Goal: Task Accomplishment & Management: Use online tool/utility

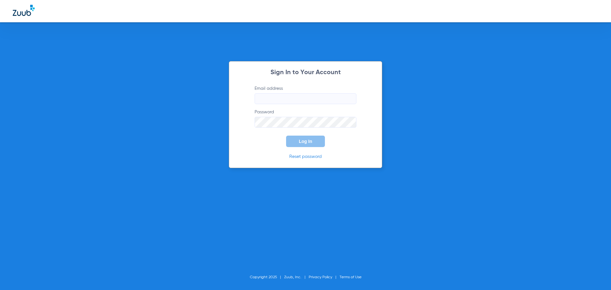
type input "[PERSON_NAME][EMAIL_ADDRESS][DOMAIN_NAME]"
click at [305, 136] on button "Log In" at bounding box center [305, 141] width 39 height 11
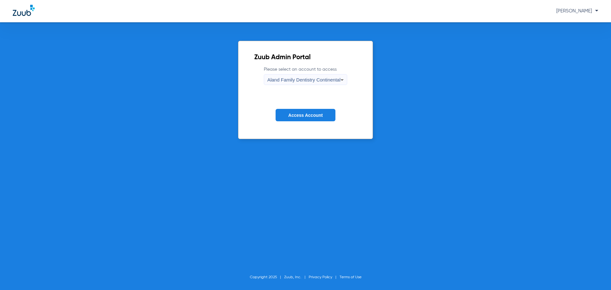
click at [328, 81] on span "Aland Family Dentistry Continental" at bounding box center [303, 79] width 73 height 5
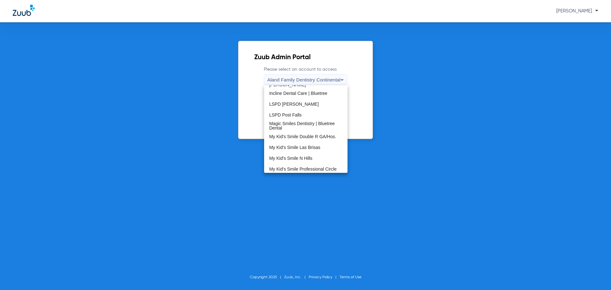
scroll to position [194, 0]
click at [320, 142] on mat-option "The Dentists' Office Fallon" at bounding box center [305, 145] width 83 height 11
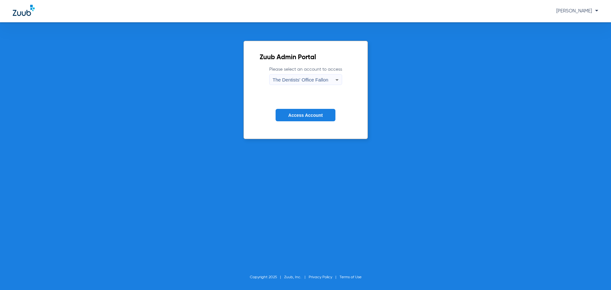
click at [313, 115] on span "Access Account" at bounding box center [305, 115] width 34 height 5
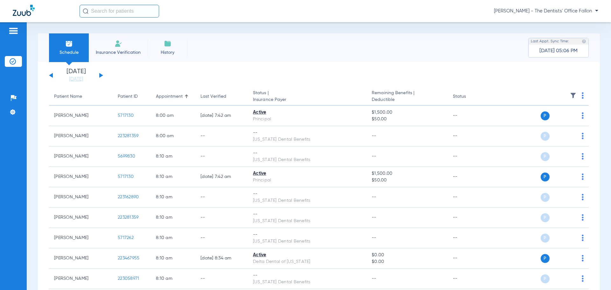
click at [100, 76] on button at bounding box center [101, 75] width 4 height 5
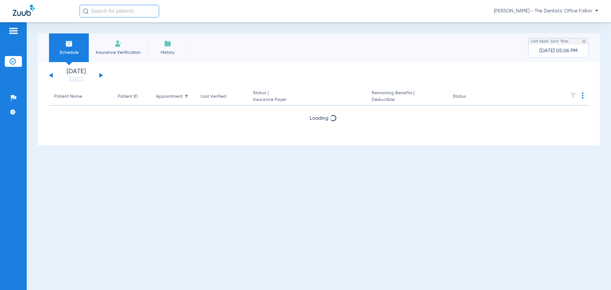
click at [100, 76] on button at bounding box center [101, 75] width 4 height 5
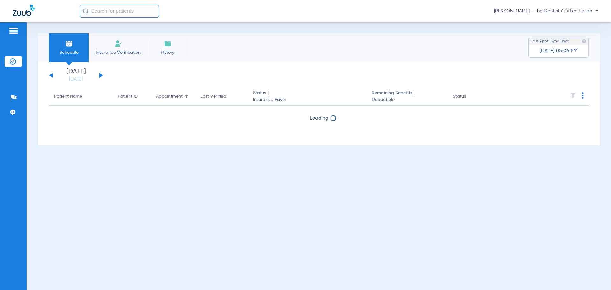
click at [100, 76] on button at bounding box center [101, 75] width 4 height 5
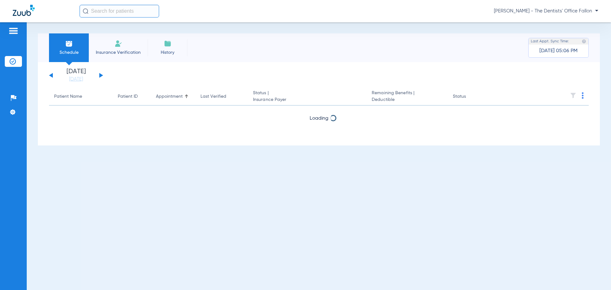
click at [100, 76] on button at bounding box center [101, 75] width 4 height 5
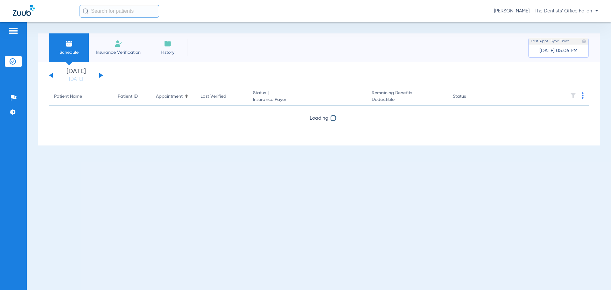
click at [100, 76] on button at bounding box center [101, 75] width 4 height 5
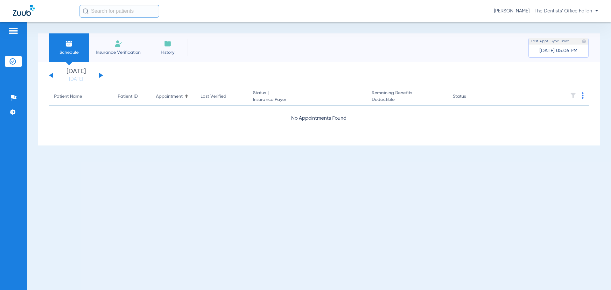
click at [100, 76] on button at bounding box center [101, 75] width 4 height 5
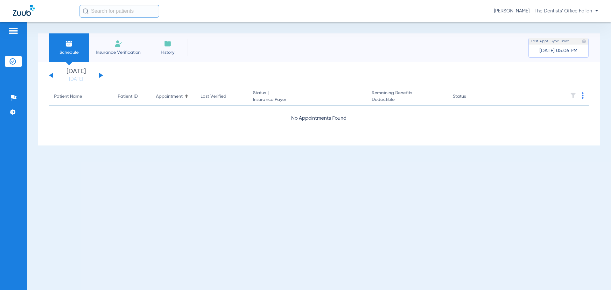
click at [100, 76] on button at bounding box center [101, 75] width 4 height 5
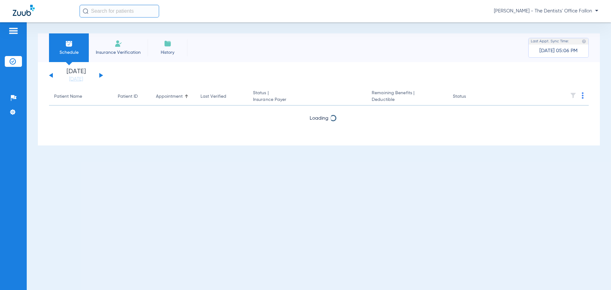
click at [100, 76] on button at bounding box center [101, 75] width 4 height 5
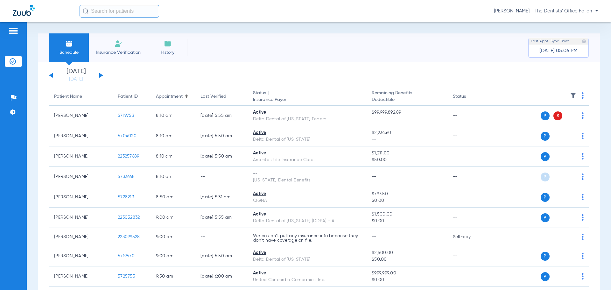
click at [582, 95] on img at bounding box center [583, 95] width 2 height 6
click at [541, 119] on span "Verify All" at bounding box center [554, 120] width 40 height 4
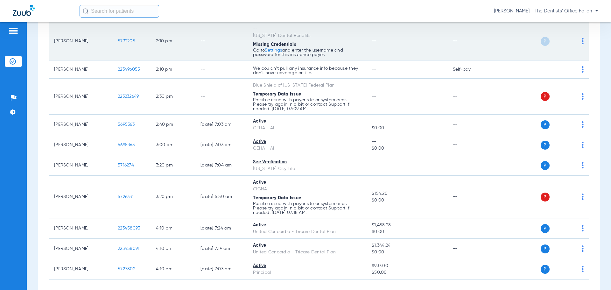
scroll to position [446, 0]
